Goal: Check status

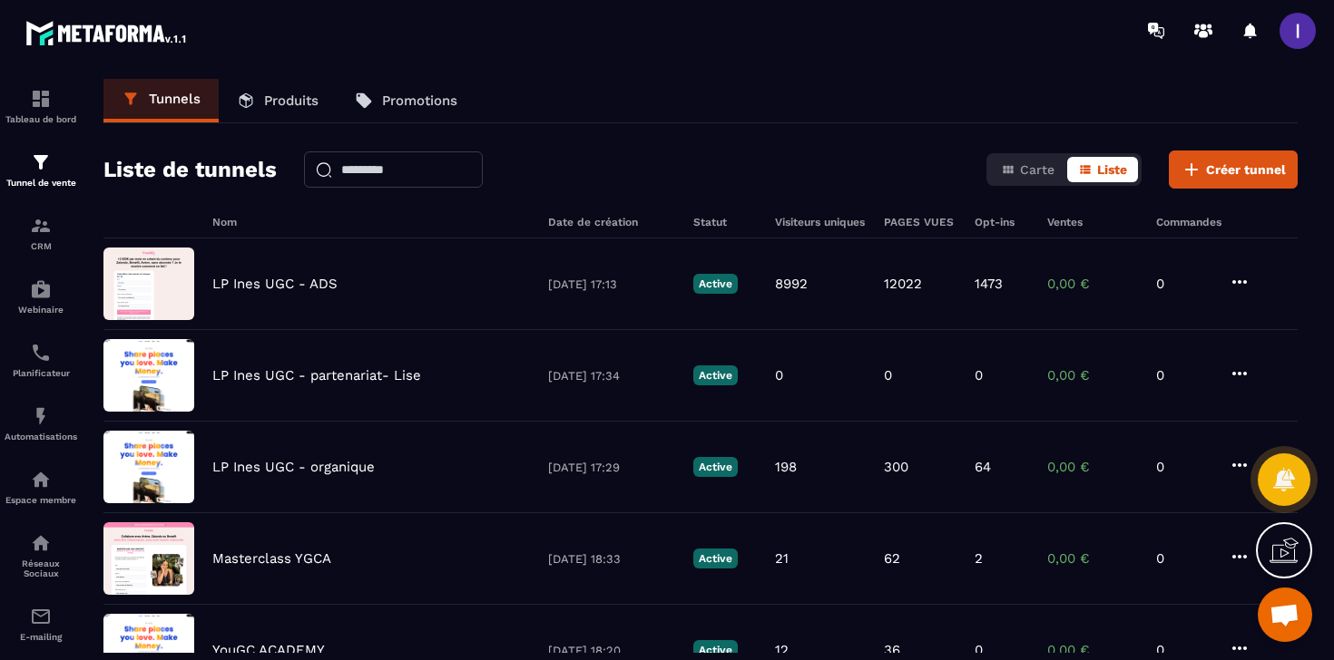
scroll to position [1420, 0]
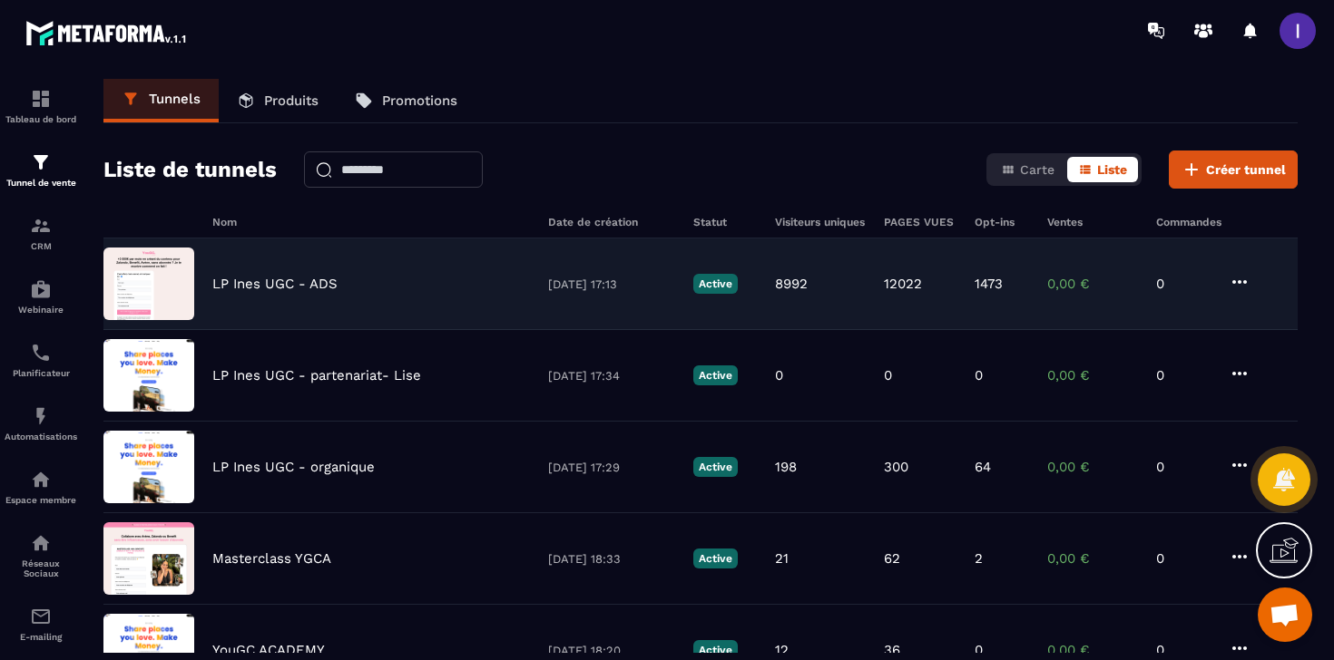
click at [328, 330] on div "LP Ines UGC - ADS 20/05/2025 17:13 Active 8992 12022 1473 0,00 € 0" at bounding box center [700, 376] width 1194 height 92
click at [302, 281] on p "LP Ines UGC - ADS" at bounding box center [274, 284] width 125 height 16
click at [231, 290] on p "LP Ines UGC - ADS" at bounding box center [274, 284] width 125 height 16
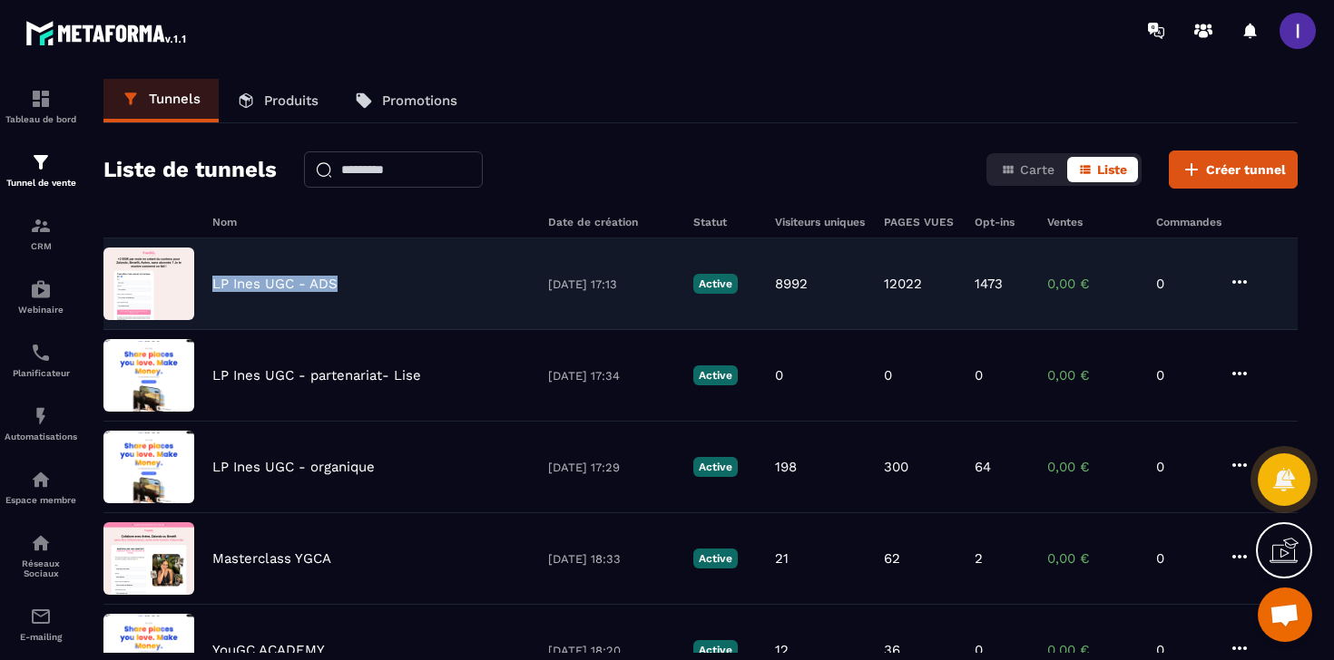
click at [130, 287] on img at bounding box center [148, 284] width 91 height 73
